Goal: Task Accomplishment & Management: Manage account settings

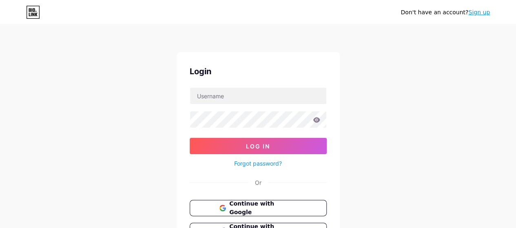
scroll to position [71, 0]
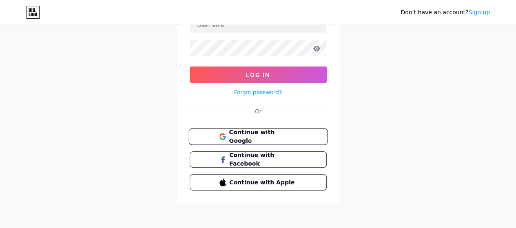
click at [253, 133] on span "Continue with Google" at bounding box center [263, 137] width 68 height 18
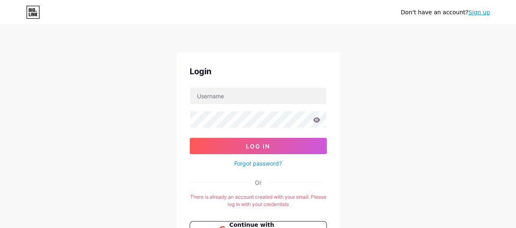
click at [211, 85] on div "Login Log In Forgot password? Or There is already an account created with your …" at bounding box center [258, 174] width 163 height 244
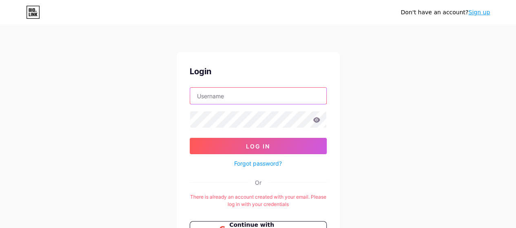
click at [226, 92] on input "text" at bounding box center [258, 96] width 136 height 16
type input "[EMAIL_ADDRESS][DOMAIN_NAME]"
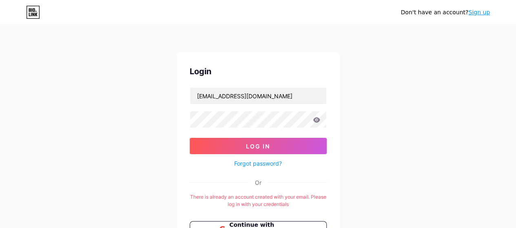
click at [256, 160] on link "Forgot password?" at bounding box center [258, 163] width 48 height 9
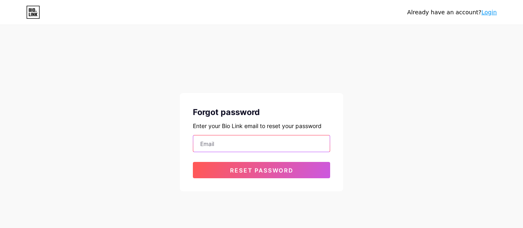
click at [227, 140] on input "email" at bounding box center [261, 144] width 136 height 16
type input "[EMAIL_ADDRESS][DOMAIN_NAME]"
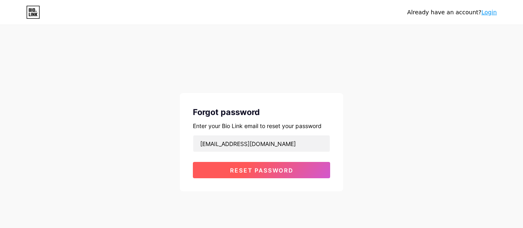
click at [268, 172] on span "Reset password" at bounding box center [261, 170] width 63 height 7
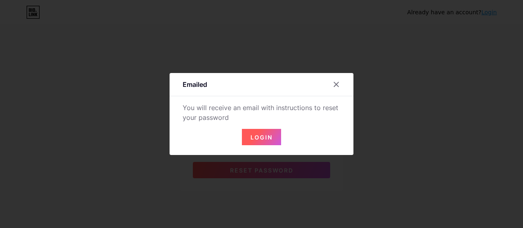
click at [260, 139] on span "Login" at bounding box center [261, 137] width 22 height 7
